Goal: Task Accomplishment & Management: Manage account settings

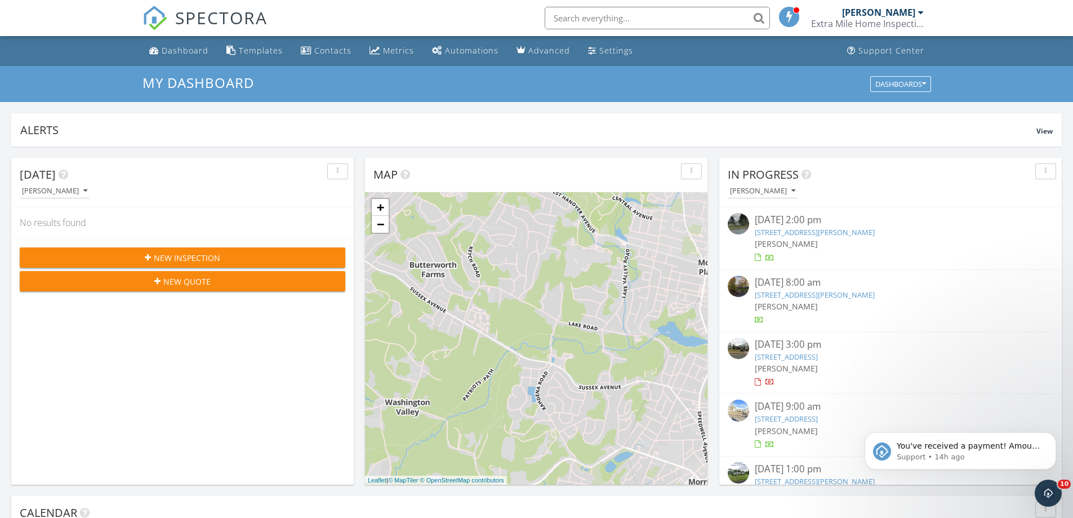
click at [783, 293] on link "13 Paterson Rd, West Milford, NJ 07421" at bounding box center [815, 294] width 120 height 10
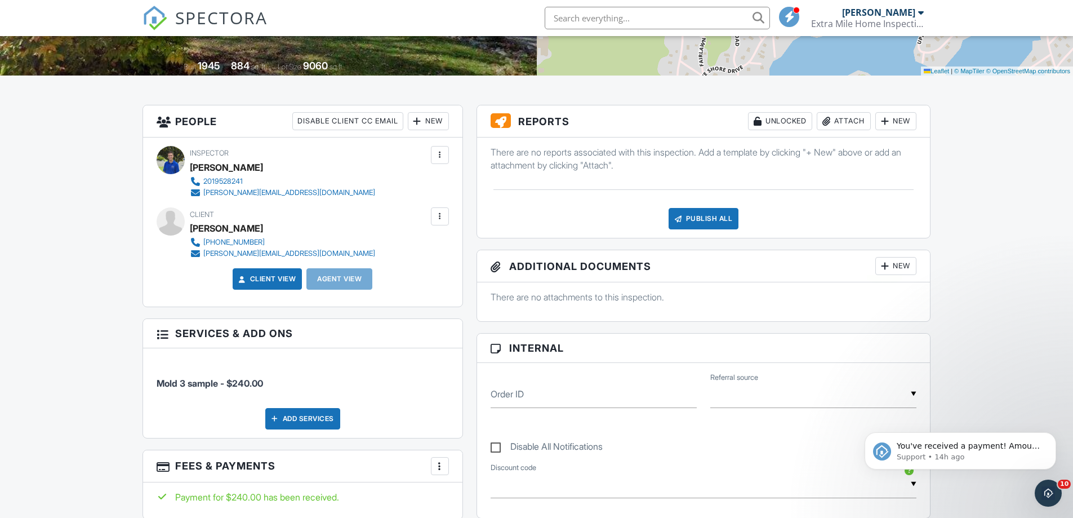
click at [885, 266] on div at bounding box center [884, 265] width 11 height 11
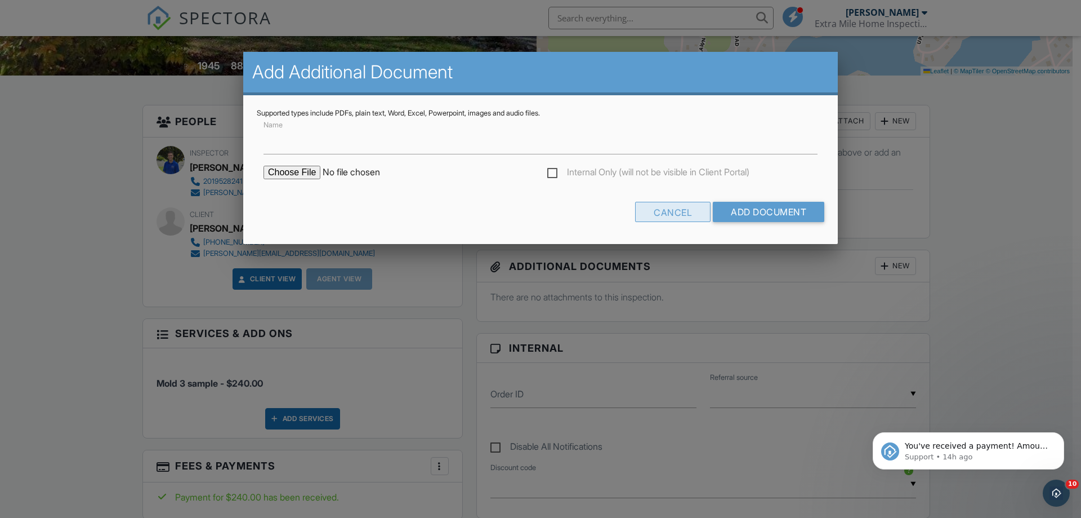
click at [660, 214] on div "Cancel" at bounding box center [672, 212] width 75 height 20
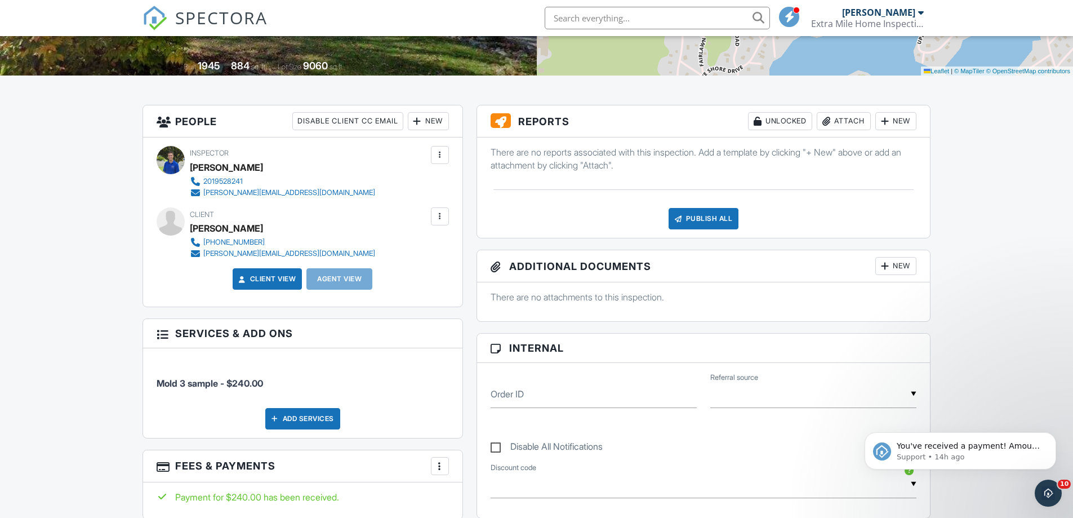
click at [166, 16] on img at bounding box center [154, 18] width 25 height 25
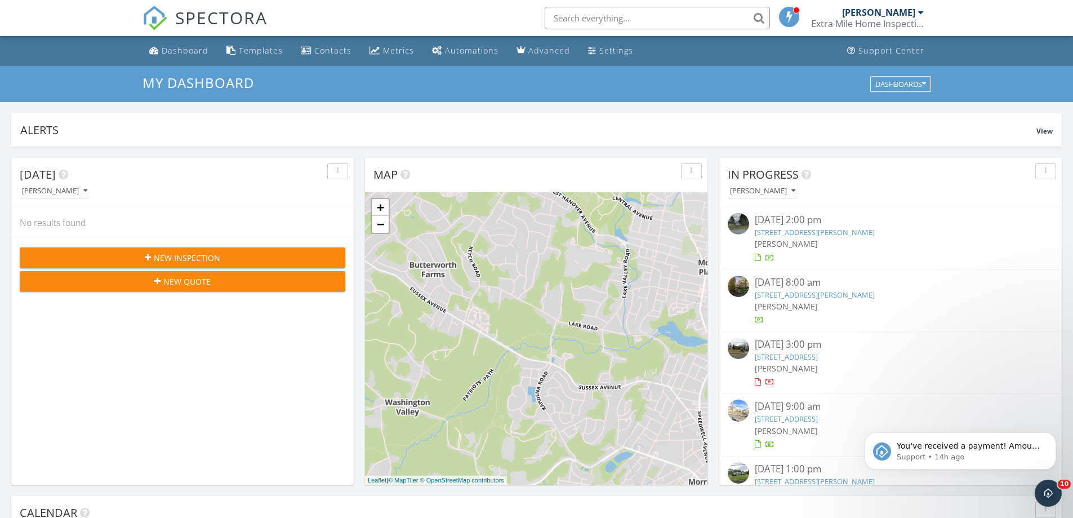
scroll to position [33, 0]
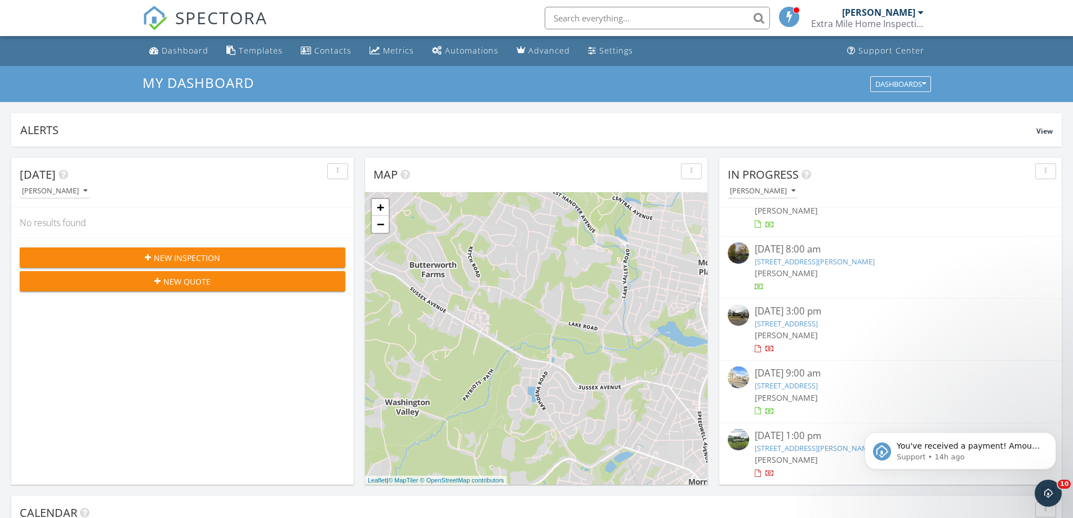
click at [812, 324] on link "26 Paris Ave, Edison, NJ 08820" at bounding box center [786, 323] width 63 height 10
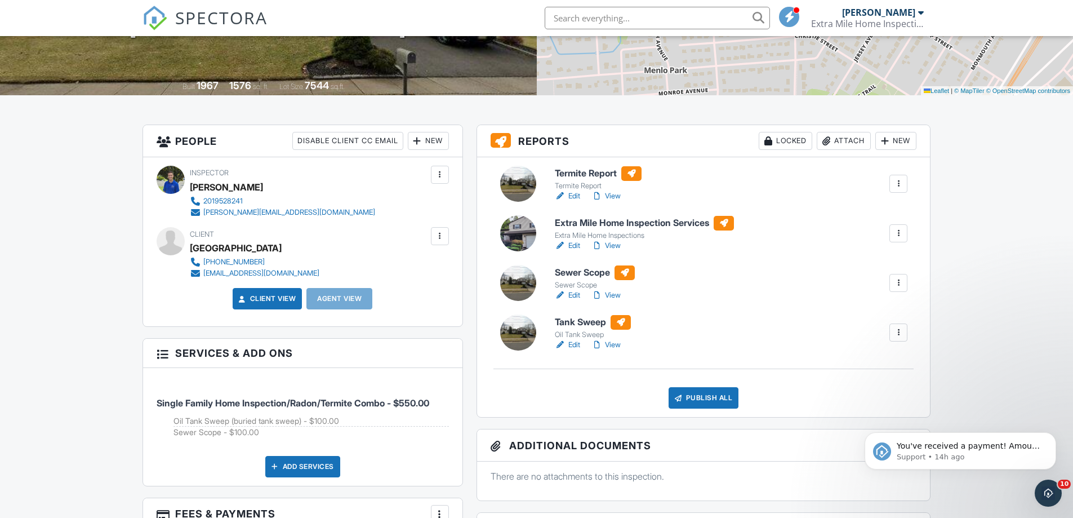
scroll to position [225, 0]
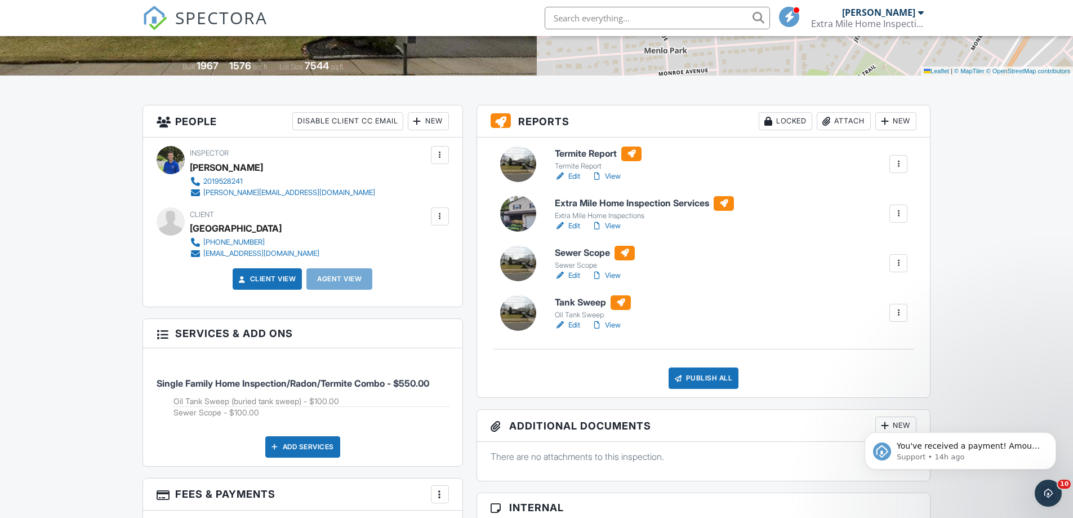
click at [607, 224] on link "View" at bounding box center [605, 225] width 29 height 11
click at [414, 119] on div at bounding box center [417, 120] width 11 height 11
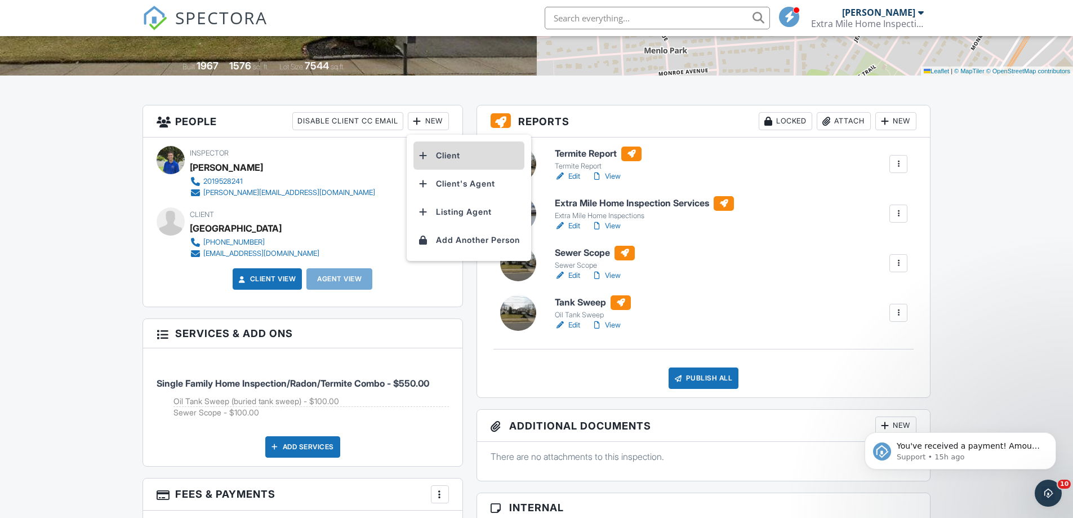
click at [449, 156] on li "Client" at bounding box center [468, 155] width 111 height 28
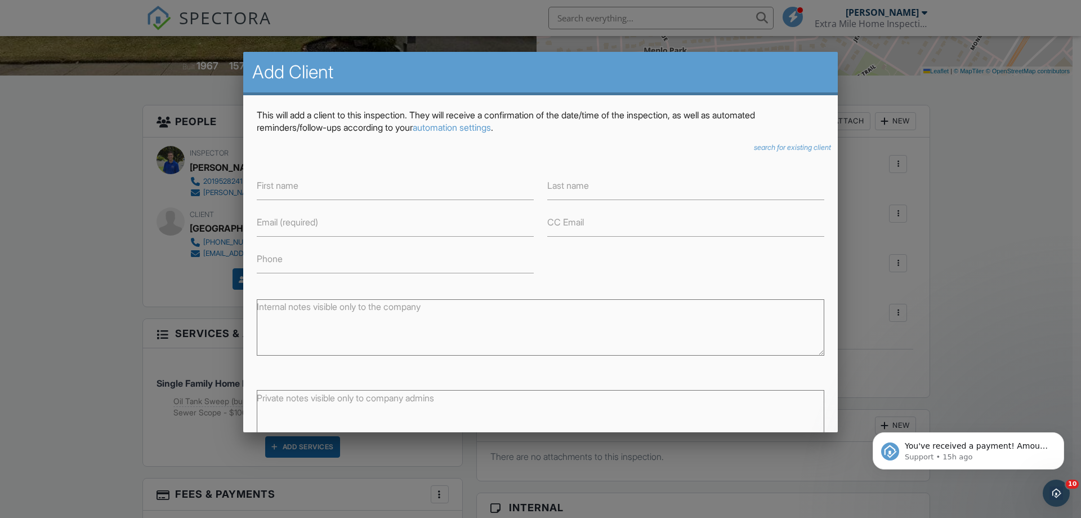
click at [786, 146] on icon "search for existing client" at bounding box center [792, 147] width 77 height 8
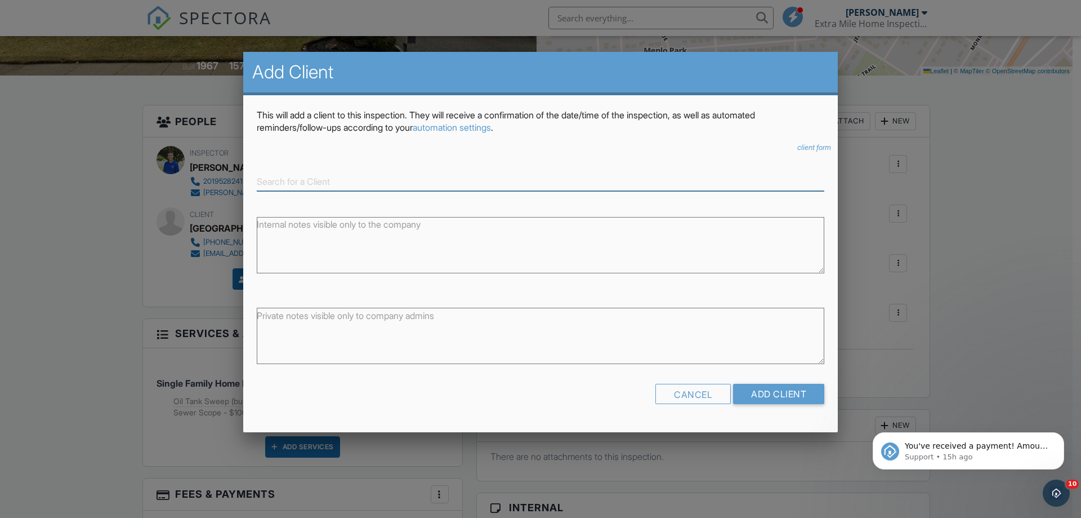
click at [337, 186] on input at bounding box center [541, 181] width 568 height 19
paste input "[EMAIL_ADDRESS][DOMAIN_NAME]"
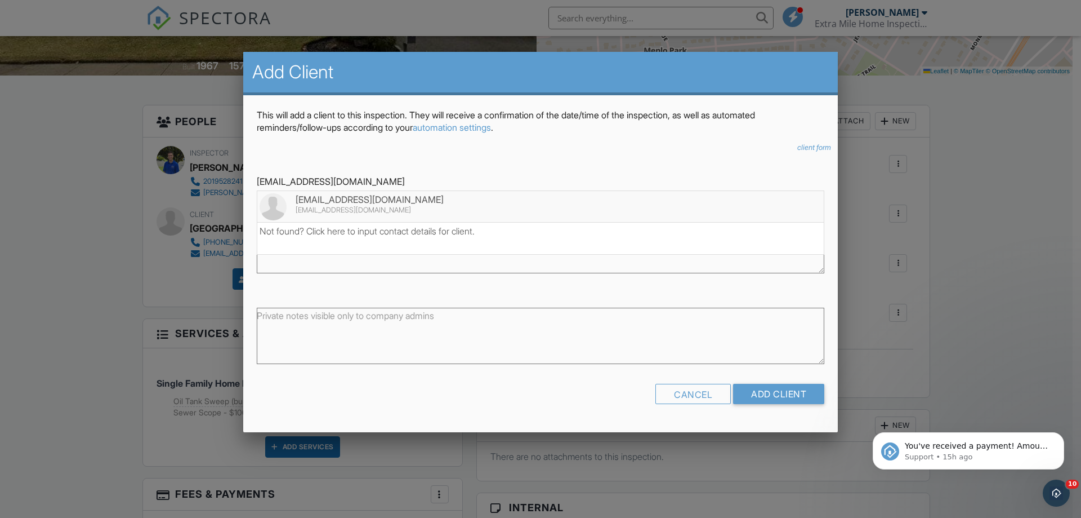
type input "[EMAIL_ADDRESS][DOMAIN_NAME]"
click at [359, 207] on div "[EMAIL_ADDRESS][DOMAIN_NAME]" at bounding box center [541, 210] width 562 height 9
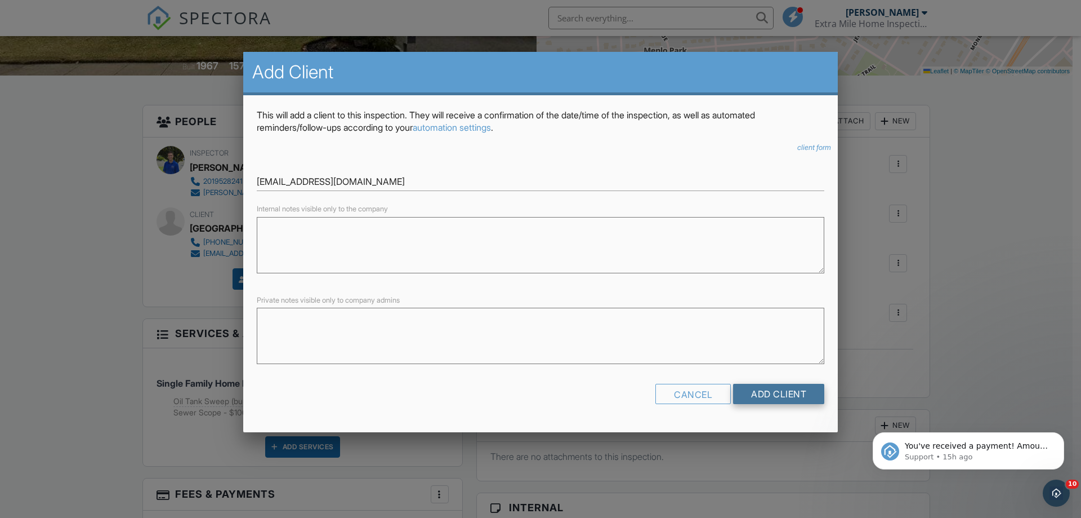
click at [773, 395] on input "Add Client" at bounding box center [778, 394] width 91 height 20
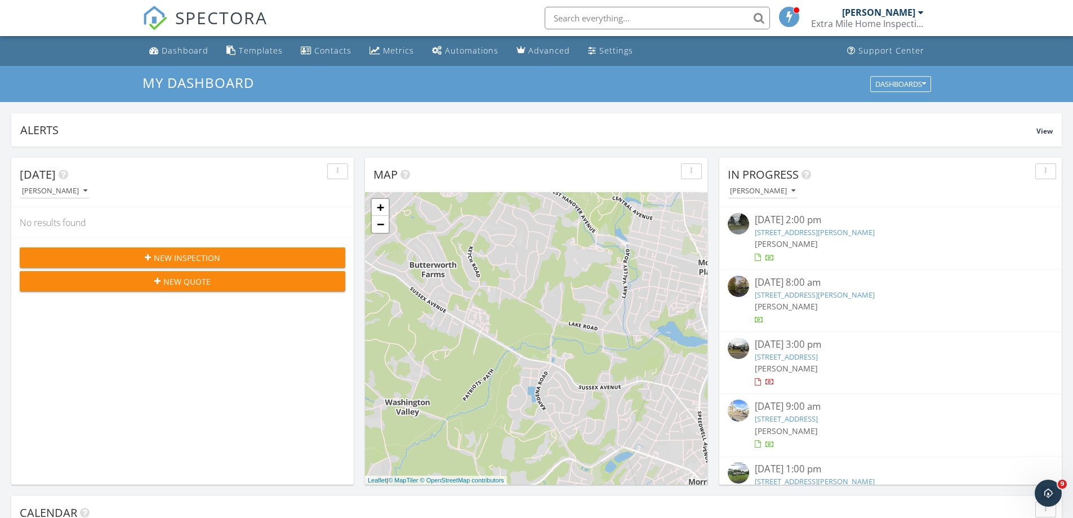
click at [634, 19] on input "text" at bounding box center [657, 18] width 225 height 23
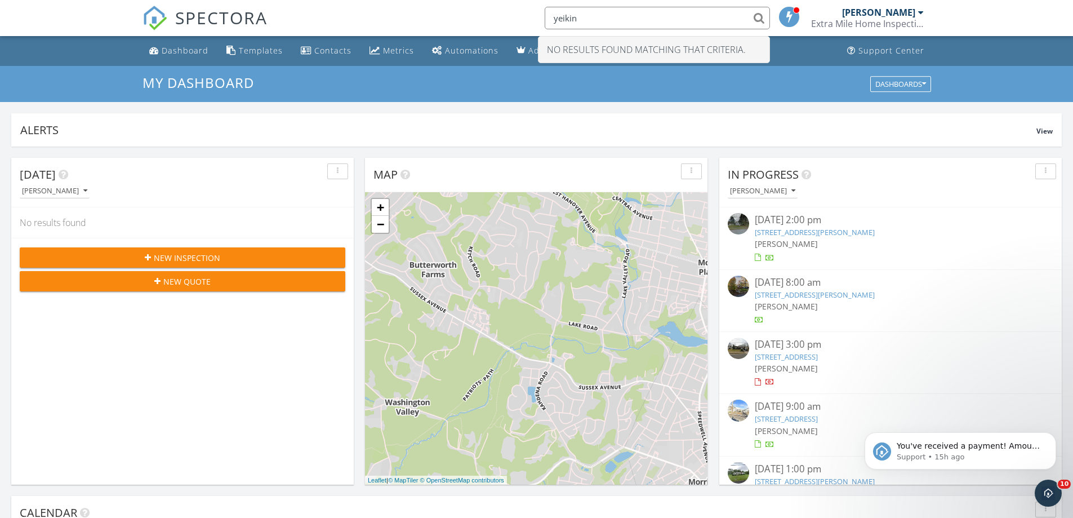
click at [634, 19] on input "yeikin" at bounding box center [657, 18] width 225 height 23
type input "y"
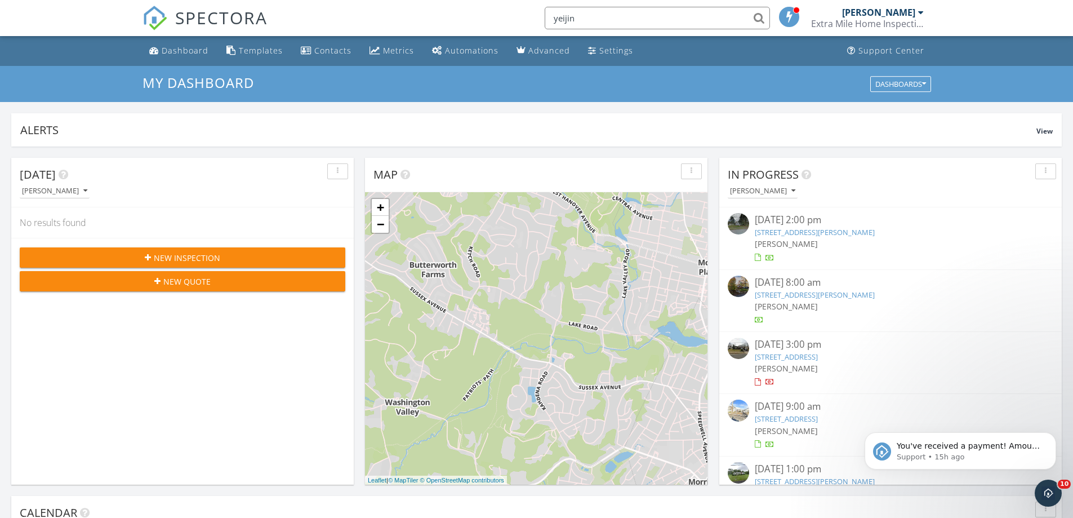
click at [763, 19] on input "yeijin" at bounding box center [657, 18] width 225 height 23
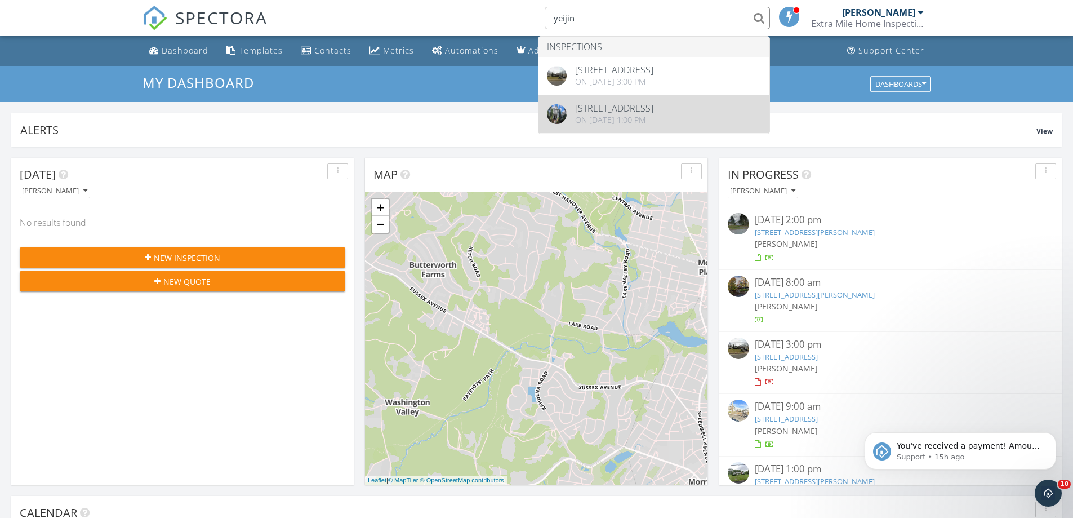
type input "yeijin"
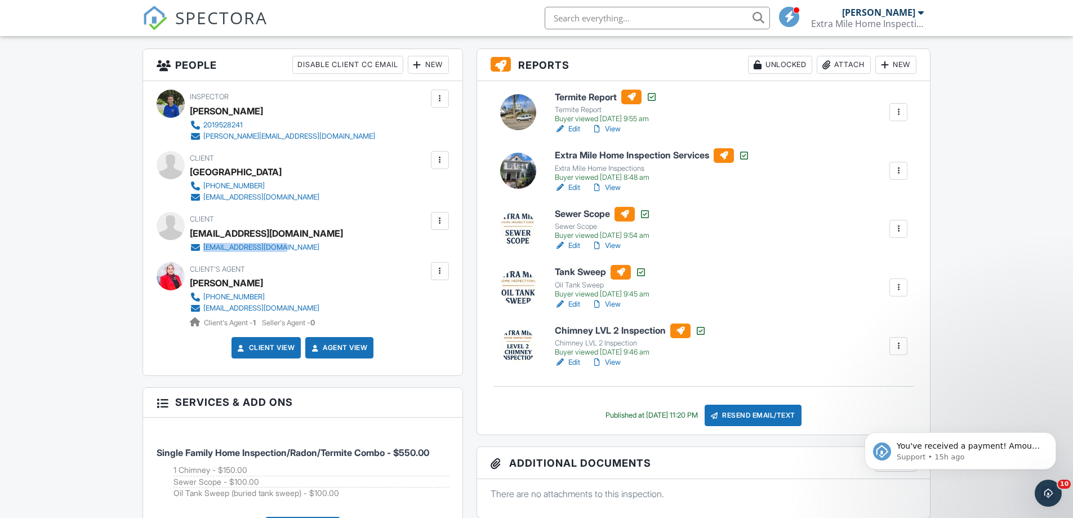
drag, startPoint x: 301, startPoint y: 246, endPoint x: 203, endPoint y: 250, distance: 98.1
click at [203, 250] on div "Client [EMAIL_ADDRESS][DOMAIN_NAME] [EMAIL_ADDRESS][DOMAIN_NAME]" at bounding box center [289, 232] width 198 height 41
copy div "[EMAIL_ADDRESS][DOMAIN_NAME]"
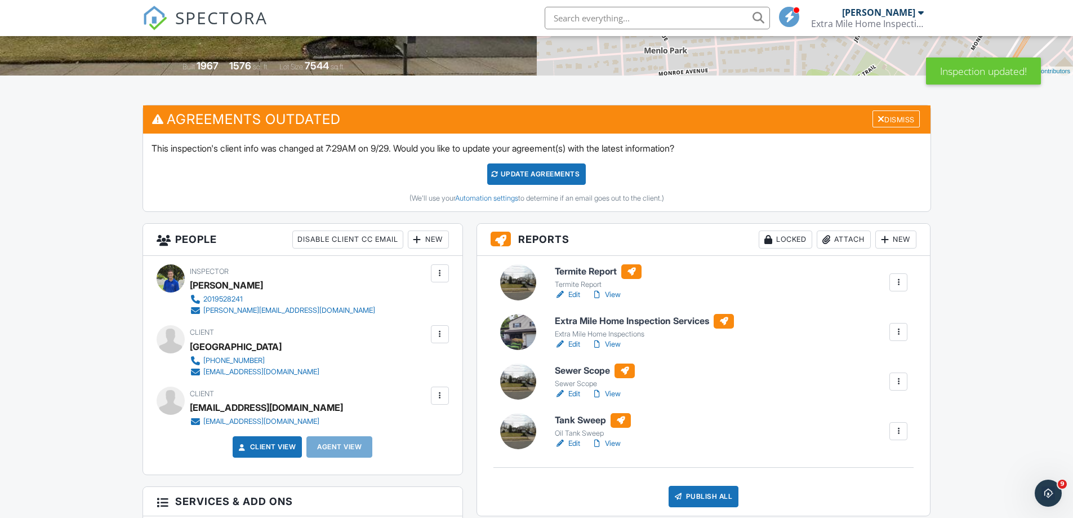
click at [443, 394] on div at bounding box center [439, 395] width 11 height 11
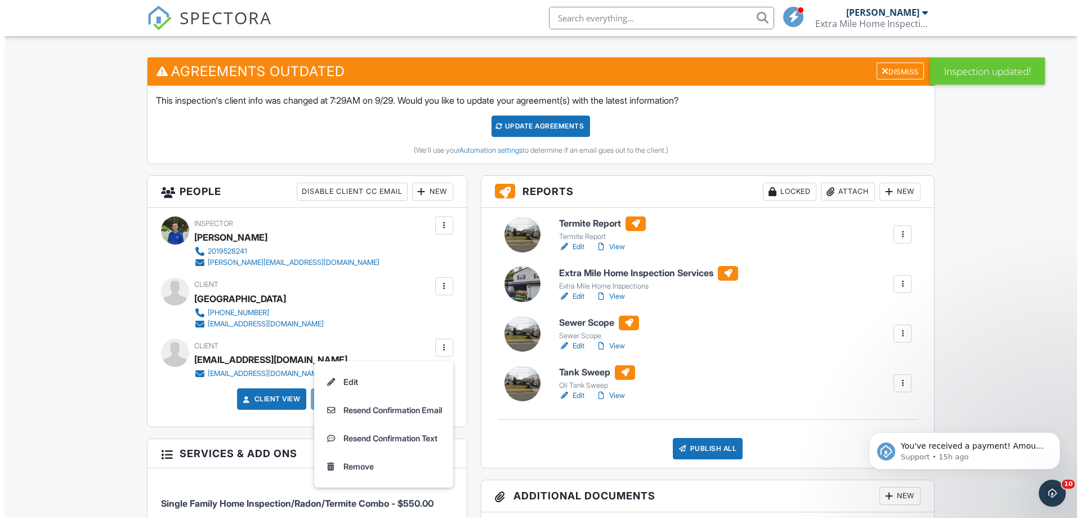
scroll to position [338, 0]
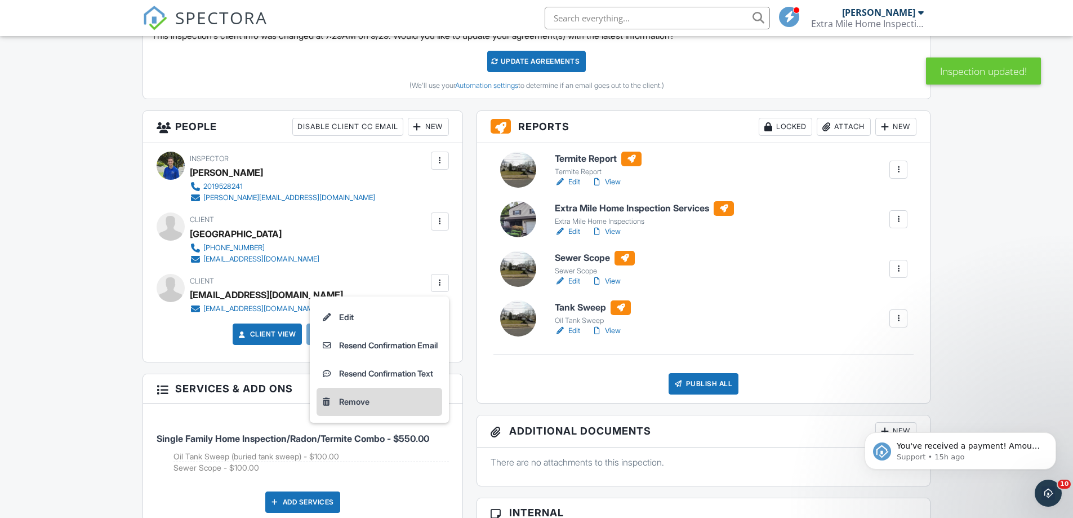
click at [359, 404] on div "Remove" at bounding box center [354, 402] width 30 height 14
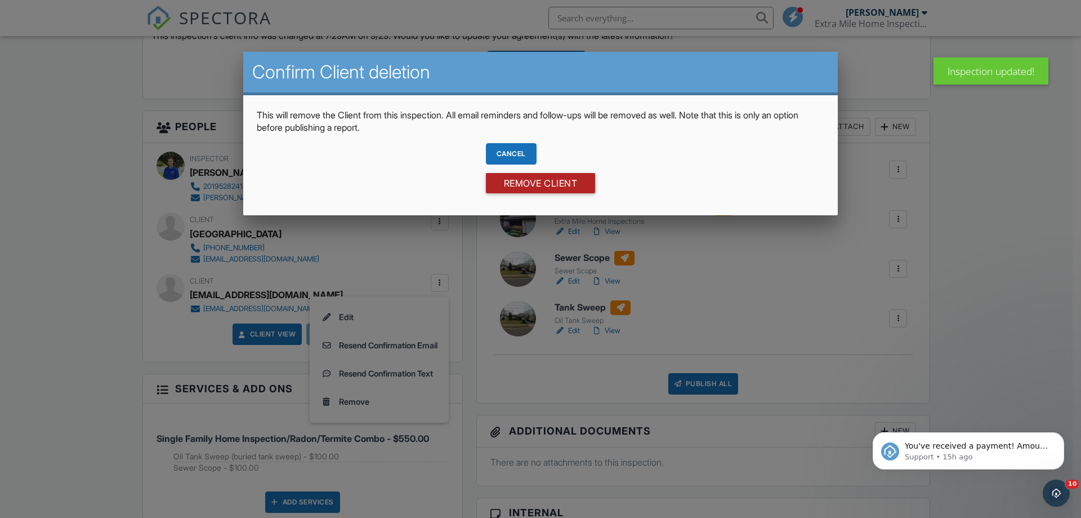
drag, startPoint x: 563, startPoint y: 181, endPoint x: 541, endPoint y: 186, distance: 22.5
click at [562, 181] on input "Remove Client" at bounding box center [541, 183] width 110 height 20
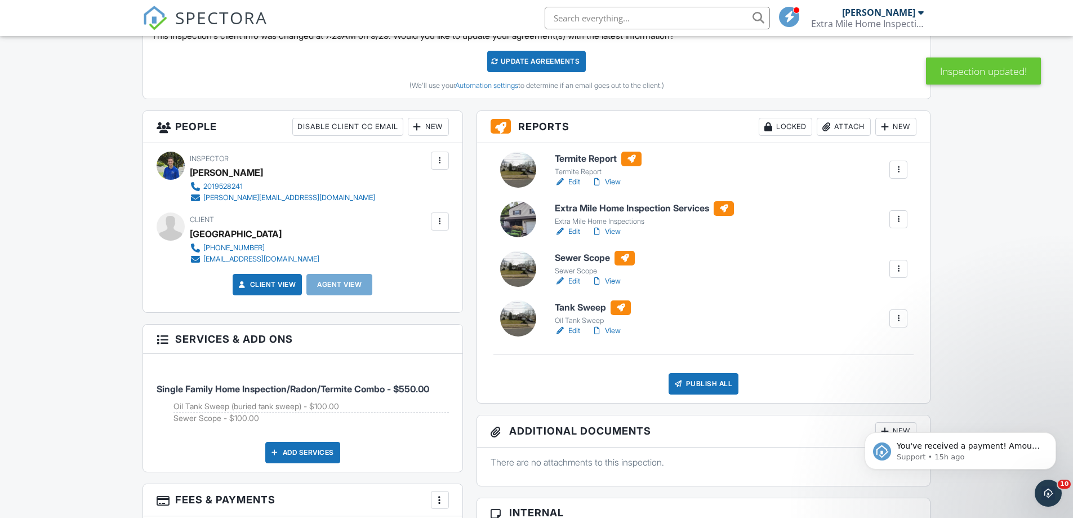
click at [427, 123] on div "New" at bounding box center [428, 127] width 41 height 18
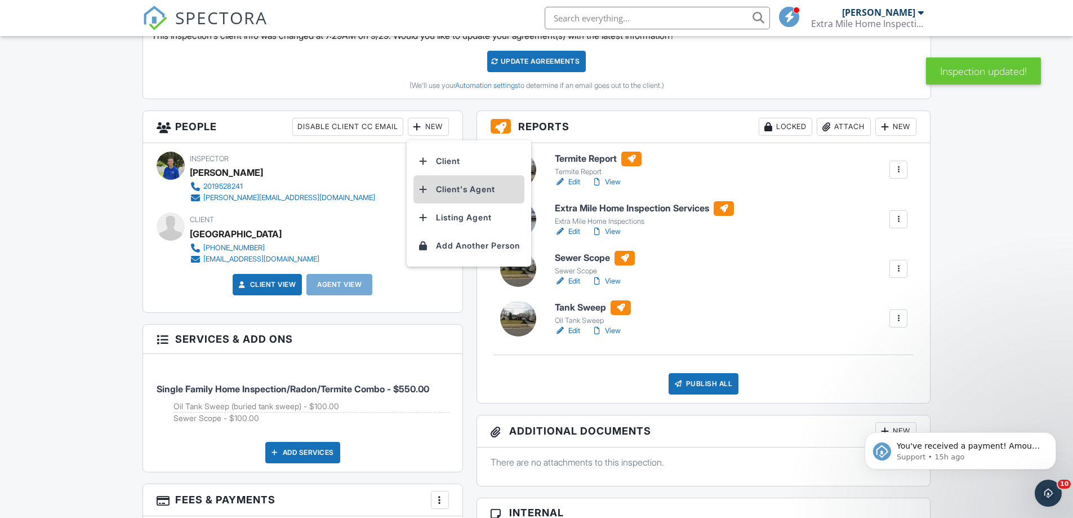
click at [444, 192] on li "Client's Agent" at bounding box center [468, 189] width 111 height 28
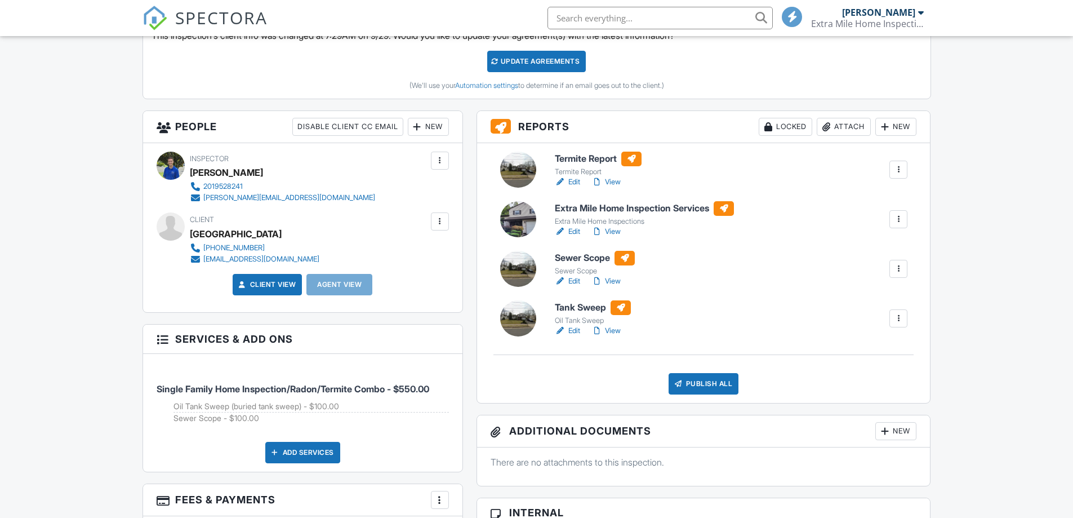
click at [420, 126] on div at bounding box center [417, 126] width 11 height 11
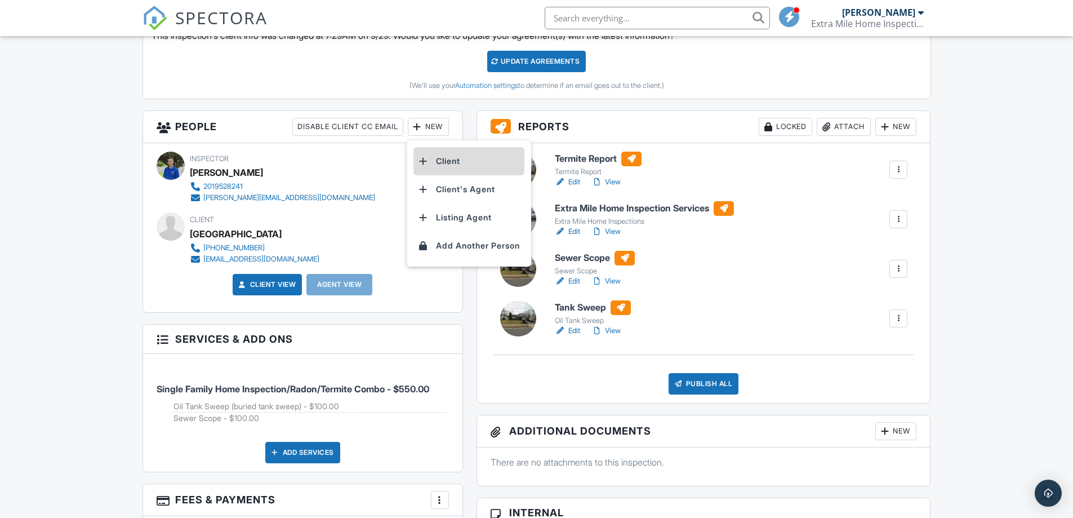
click at [443, 163] on li "Client" at bounding box center [468, 161] width 111 height 28
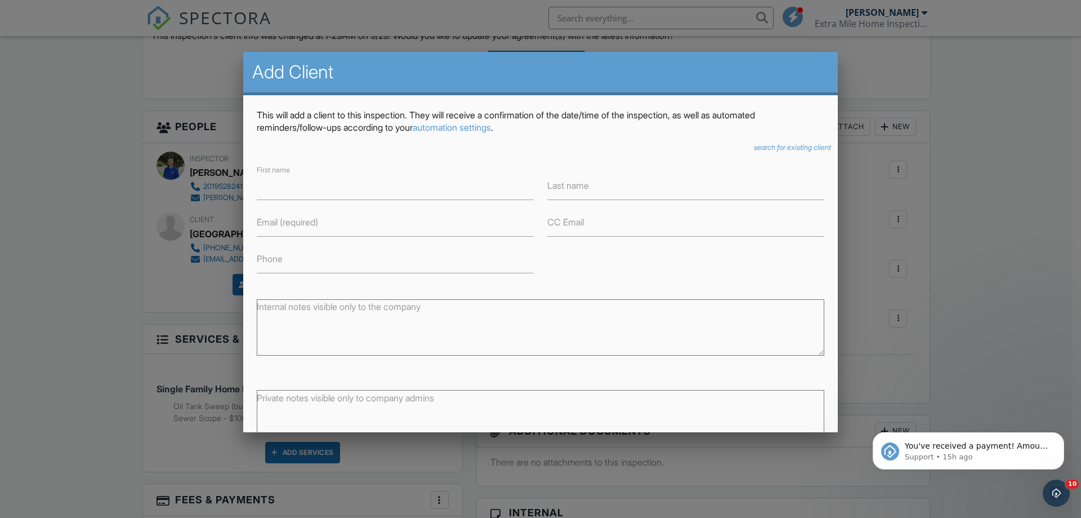
click at [772, 149] on icon "search for existing client" at bounding box center [792, 147] width 77 height 8
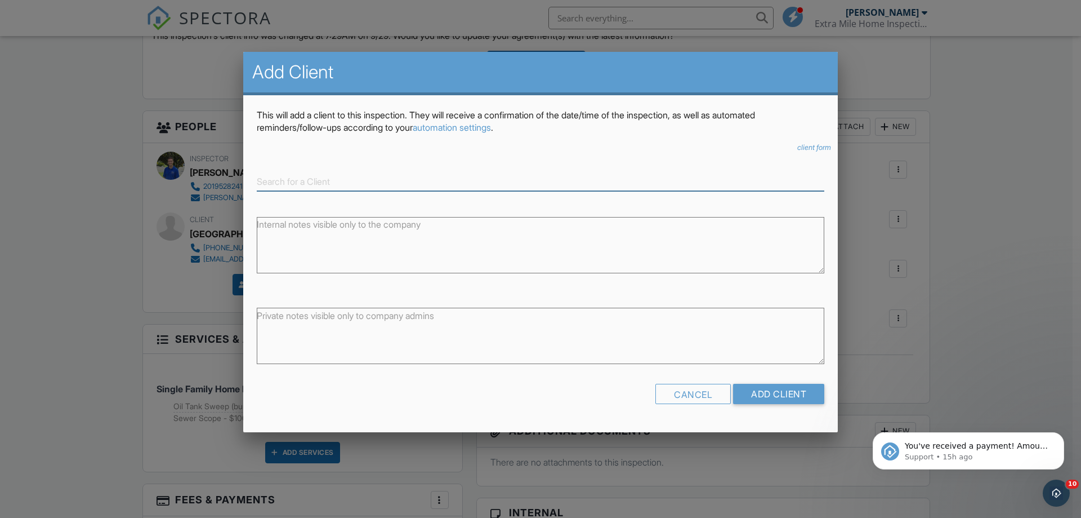
click at [302, 176] on input at bounding box center [541, 181] width 568 height 19
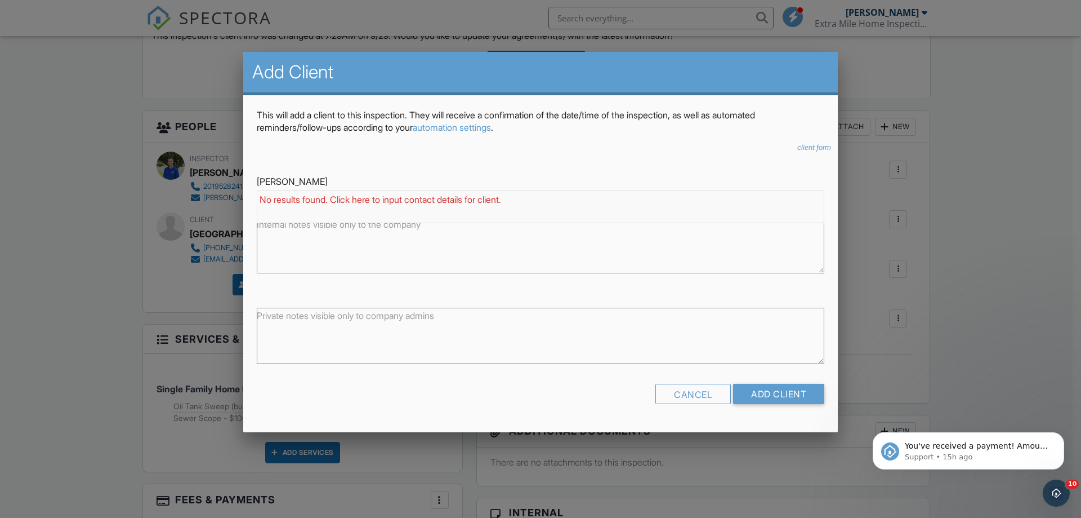
drag, startPoint x: 302, startPoint y: 176, endPoint x: 114, endPoint y: 176, distance: 188.7
click at [353, 202] on div "[EMAIL_ADDRESS][DOMAIN_NAME]" at bounding box center [541, 199] width 562 height 12
type input "[EMAIL_ADDRESS][DOMAIN_NAME]"
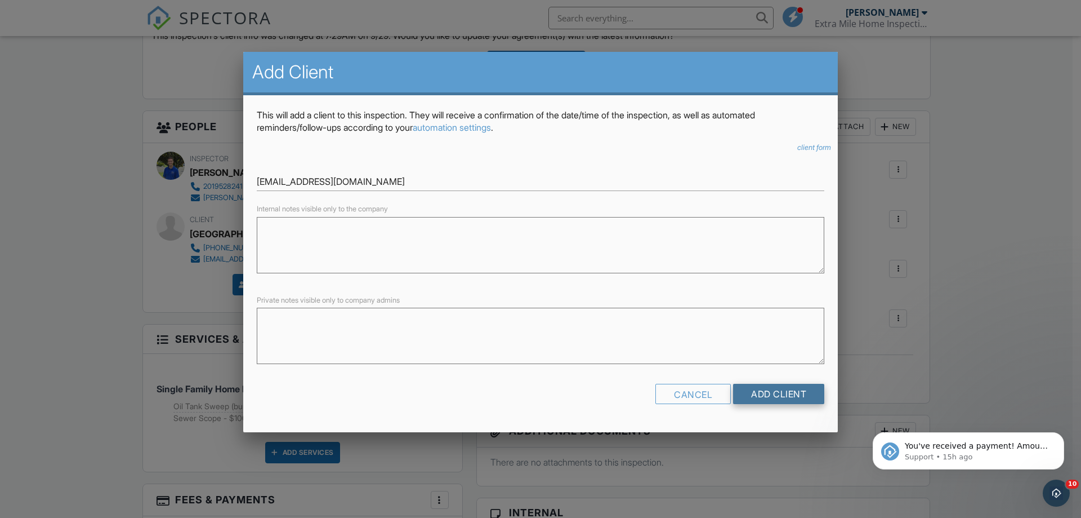
click at [767, 401] on input "Add Client" at bounding box center [778, 394] width 91 height 20
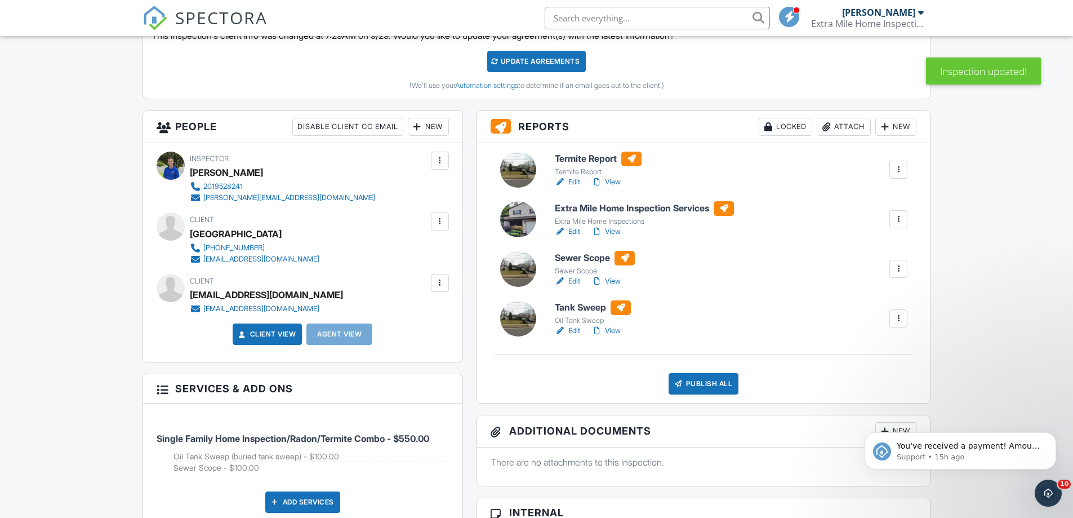
scroll to position [620, 0]
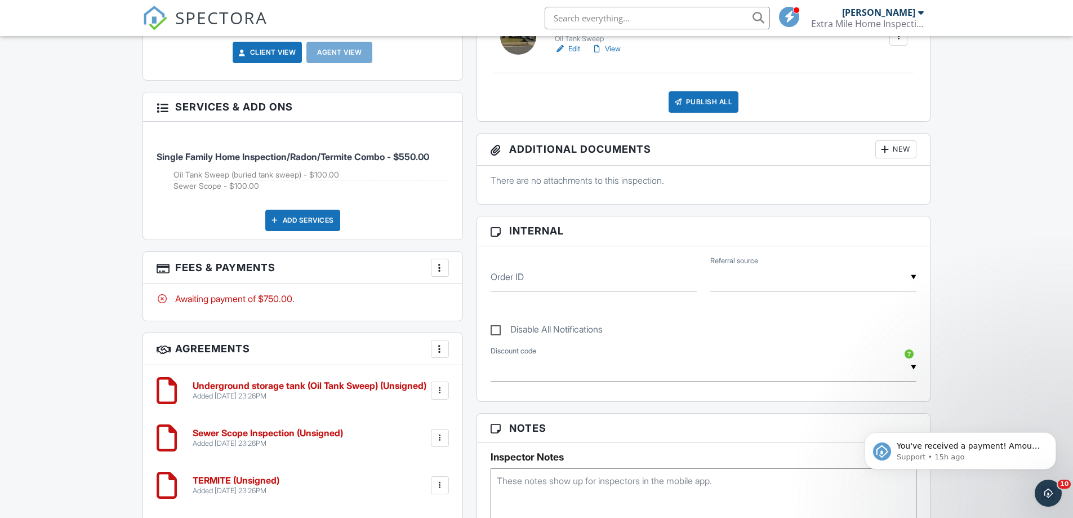
click at [446, 269] on div "More" at bounding box center [440, 268] width 18 height 18
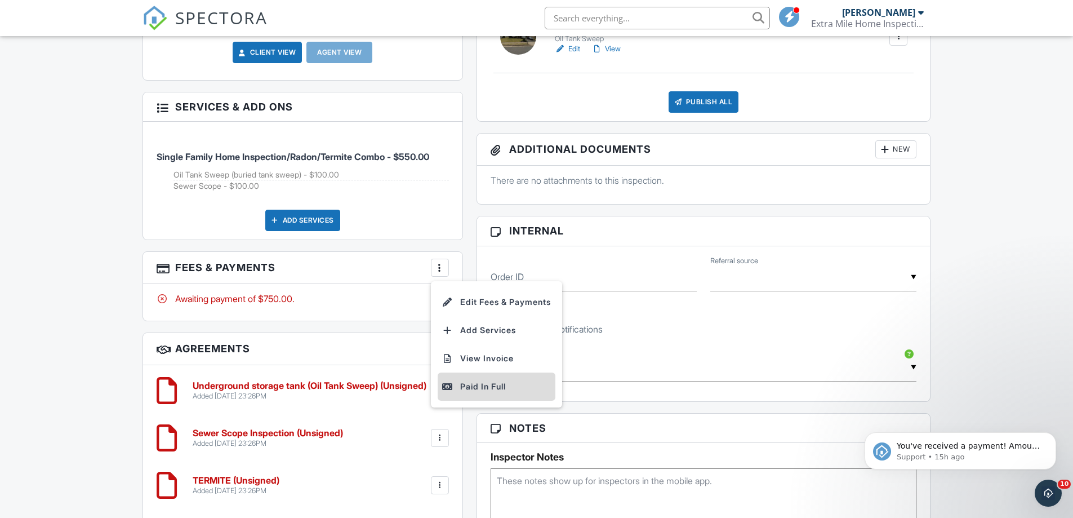
click at [472, 386] on div "Paid In Full" at bounding box center [496, 387] width 109 height 14
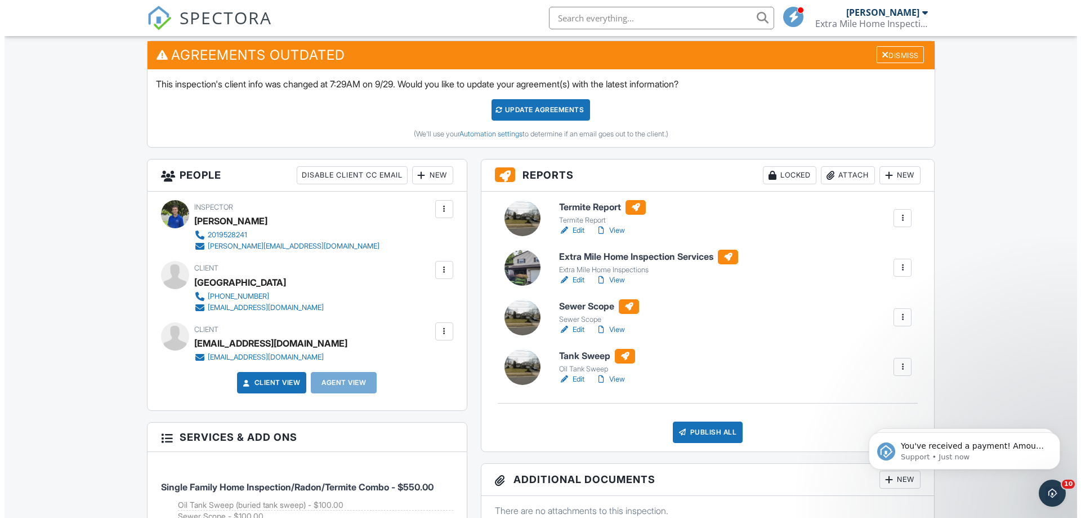
scroll to position [338, 0]
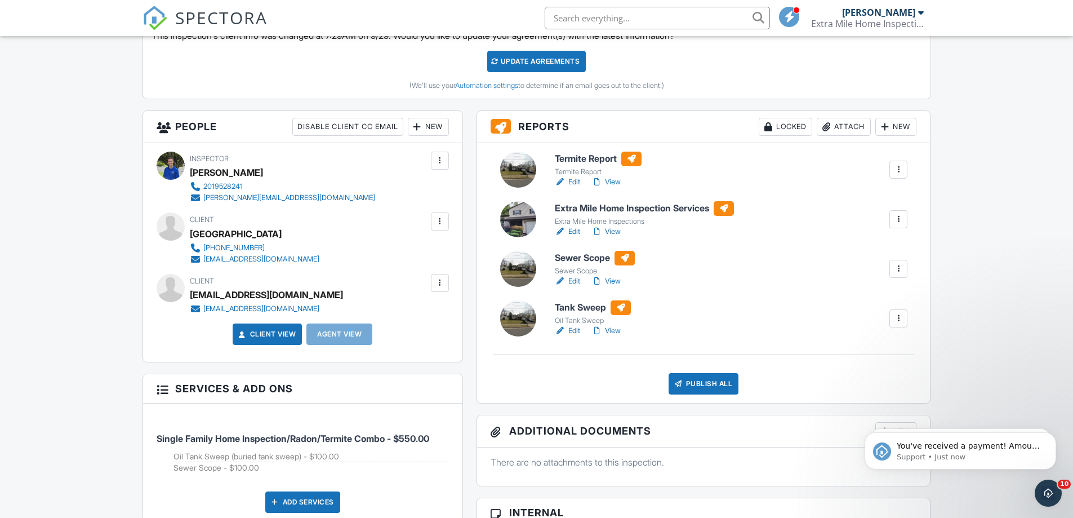
click at [718, 381] on div "Publish All" at bounding box center [704, 383] width 70 height 21
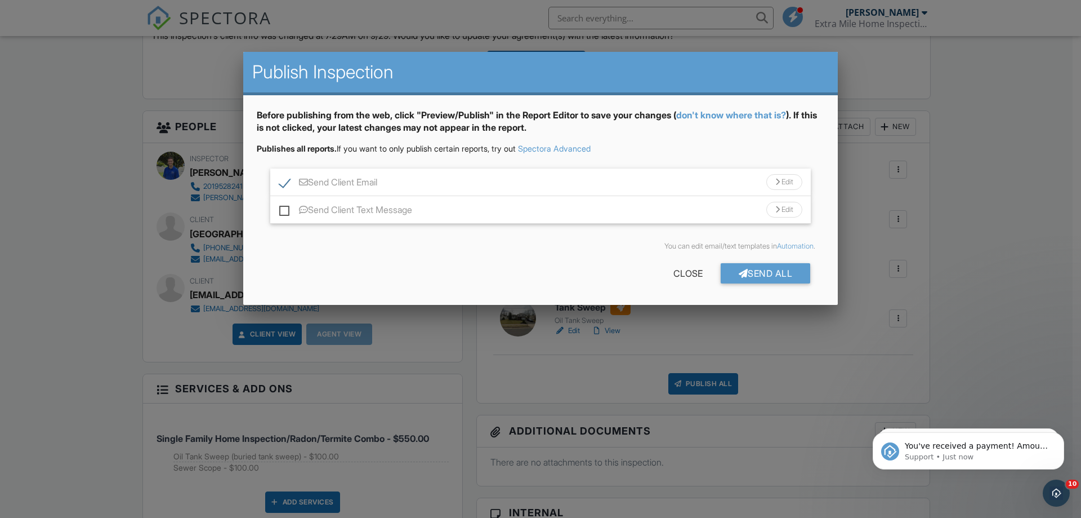
click at [282, 211] on label "Send Client Text Message" at bounding box center [345, 211] width 133 height 14
click at [282, 208] on input "Send Client Text Message" at bounding box center [282, 204] width 7 height 7
checkbox input "true"
click at [767, 276] on div "Send All" at bounding box center [766, 273] width 90 height 20
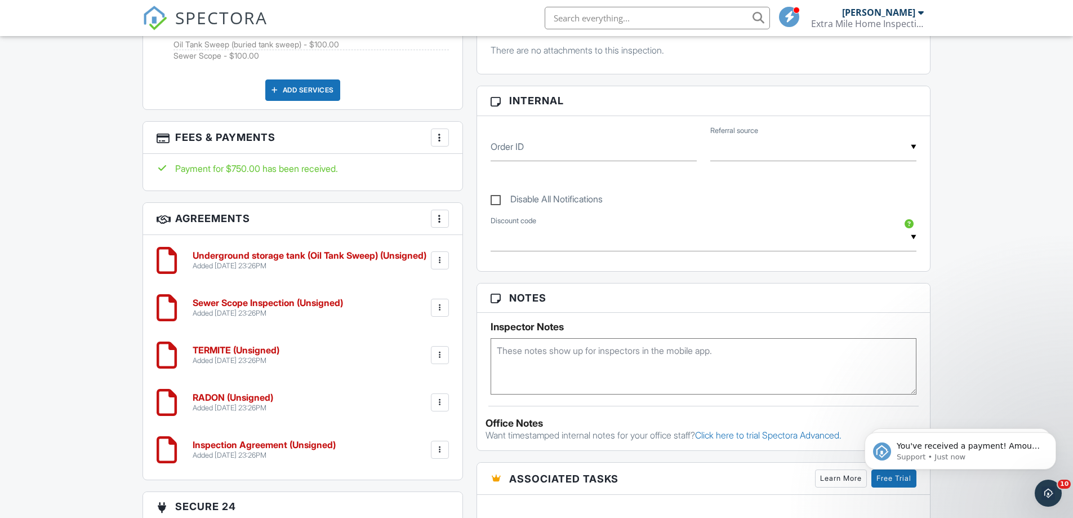
scroll to position [676, 0]
